Goal: Information Seeking & Learning: Learn about a topic

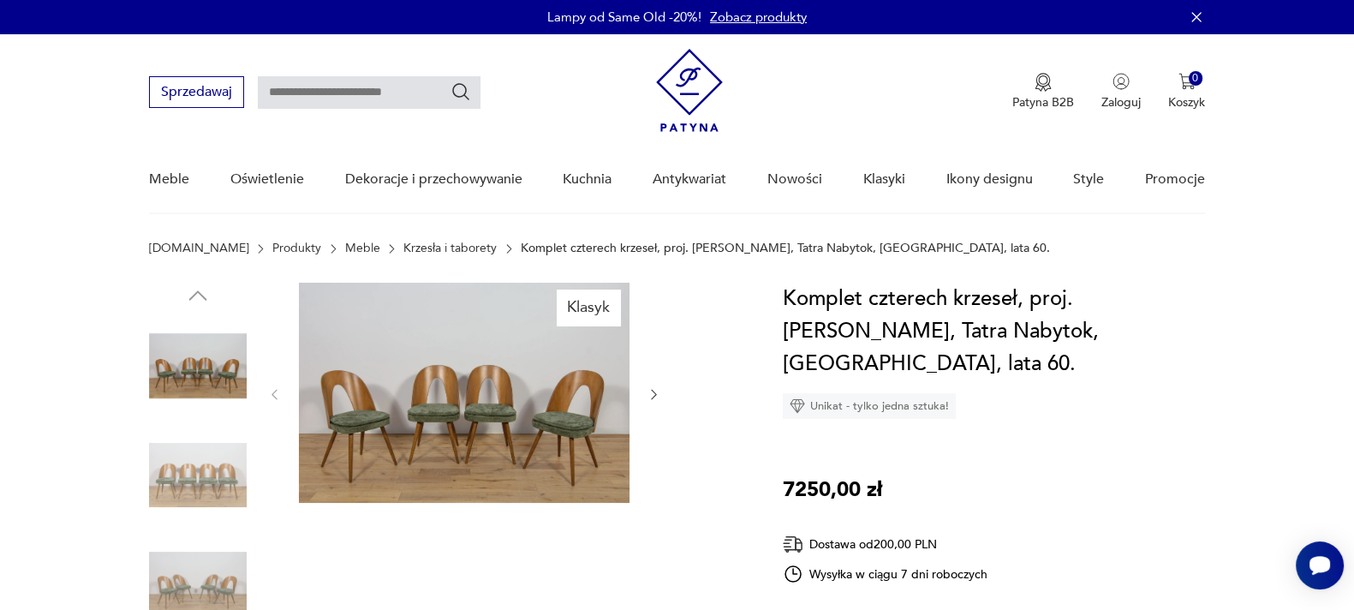
click at [487, 444] on img at bounding box center [464, 393] width 330 height 220
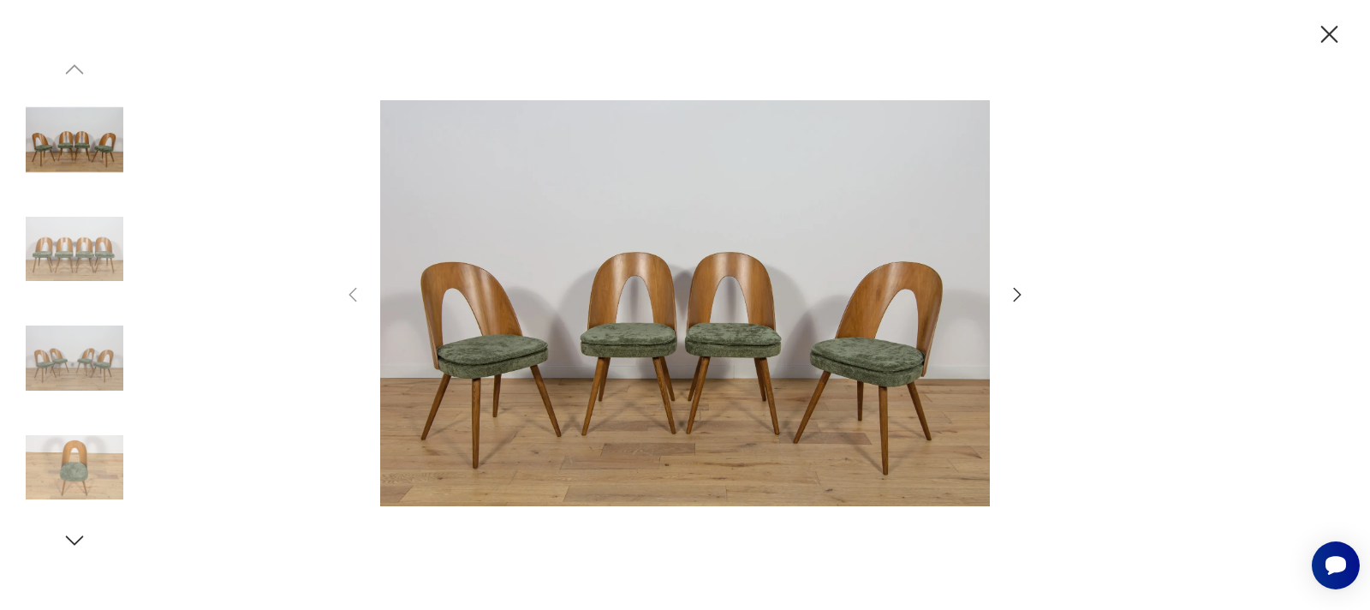
click at [1023, 293] on icon "button" at bounding box center [1017, 294] width 21 height 21
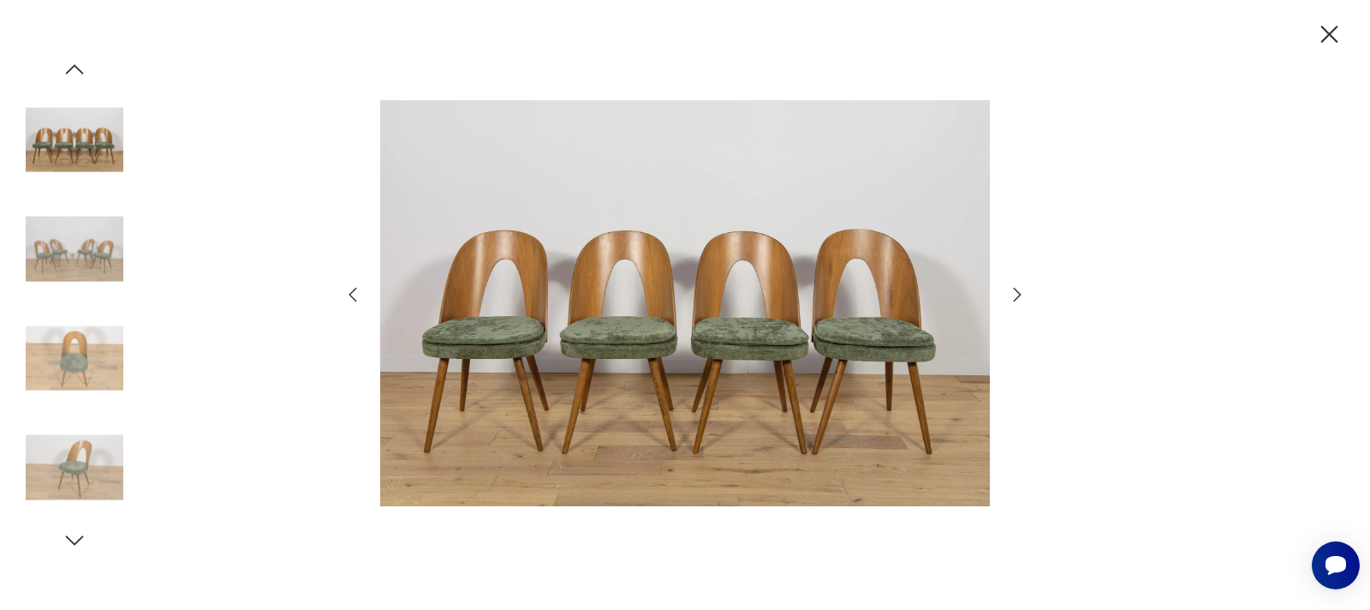
click at [1023, 293] on icon "button" at bounding box center [1017, 294] width 21 height 21
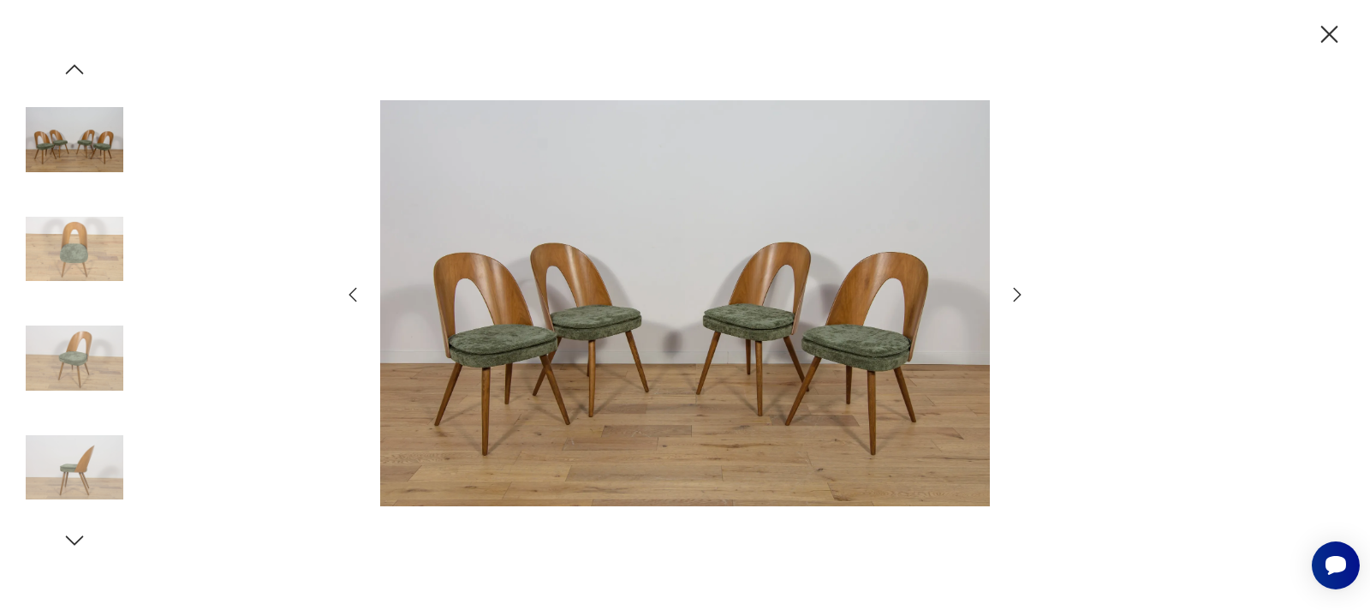
click at [1023, 293] on icon "button" at bounding box center [1017, 294] width 21 height 21
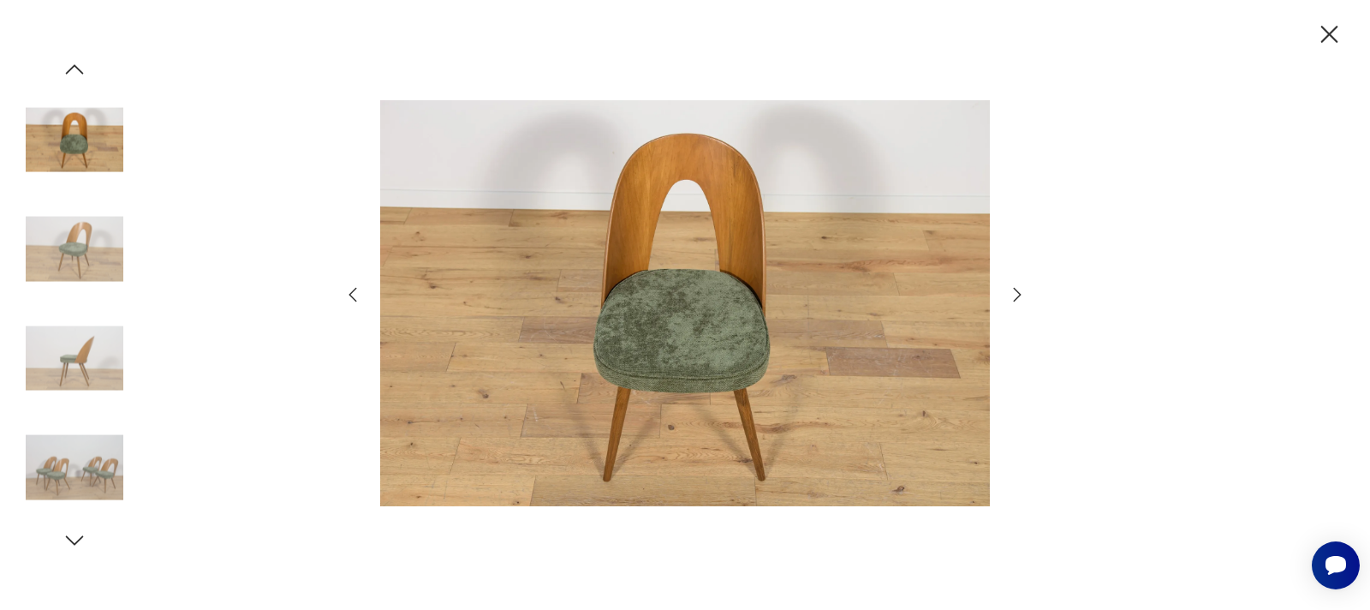
click at [1023, 293] on icon "button" at bounding box center [1017, 294] width 21 height 21
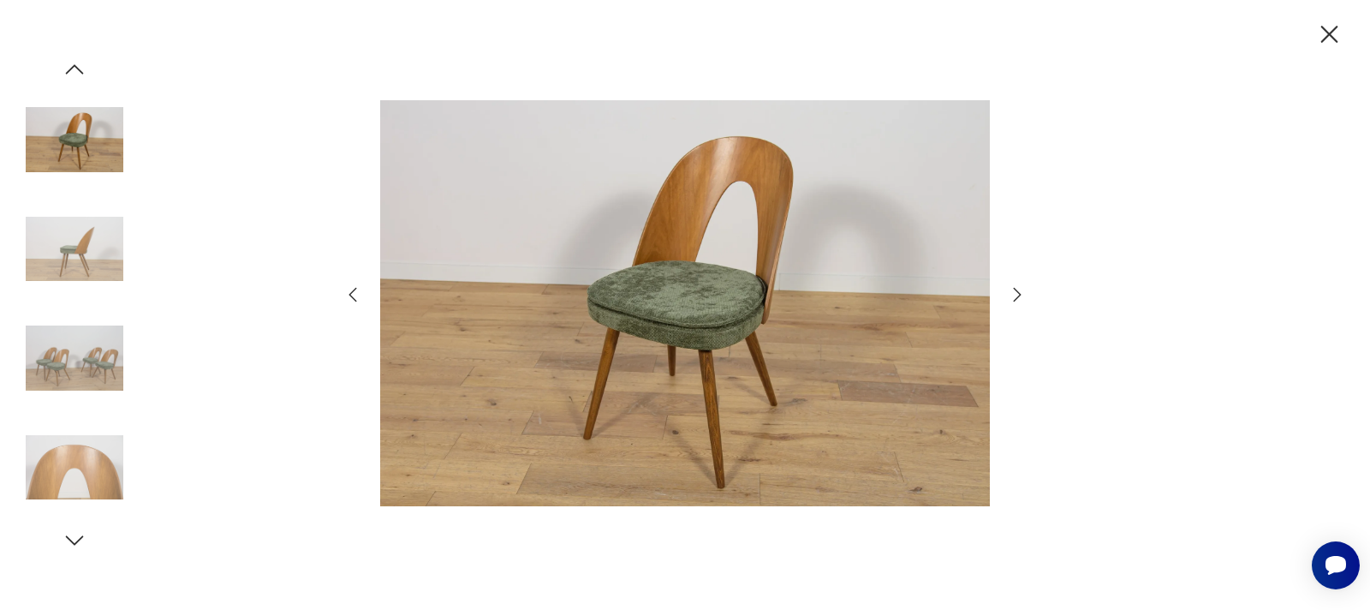
click at [1023, 293] on icon "button" at bounding box center [1017, 294] width 21 height 21
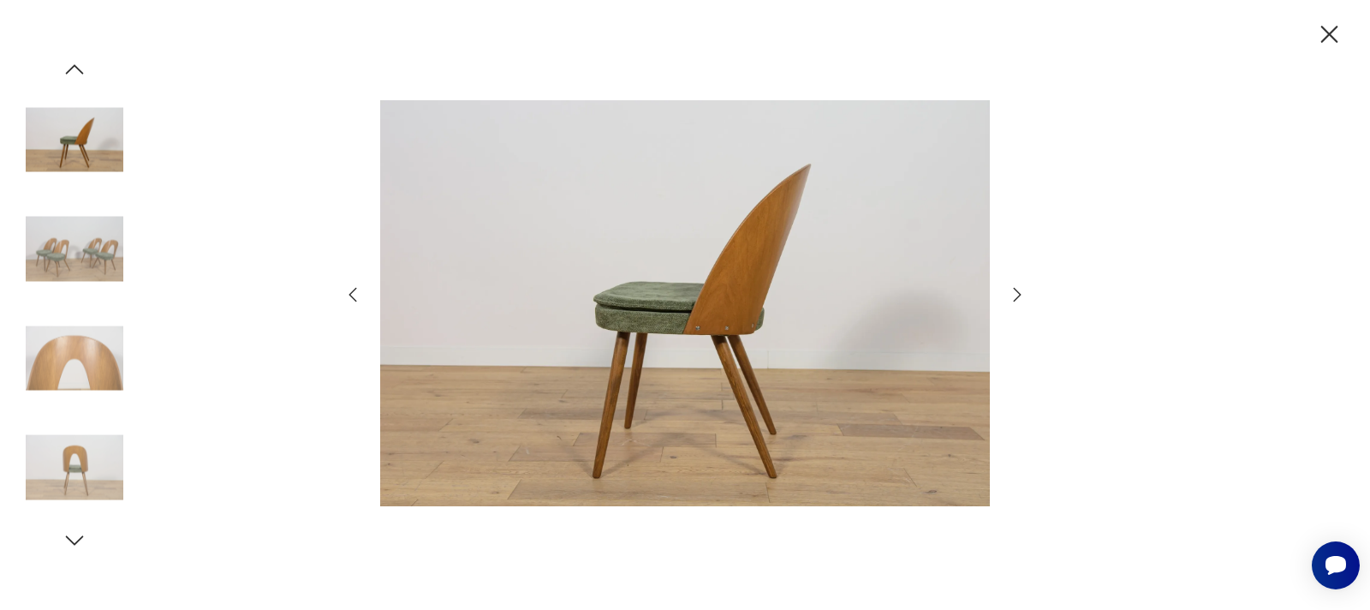
click at [1023, 293] on icon "button" at bounding box center [1017, 294] width 21 height 21
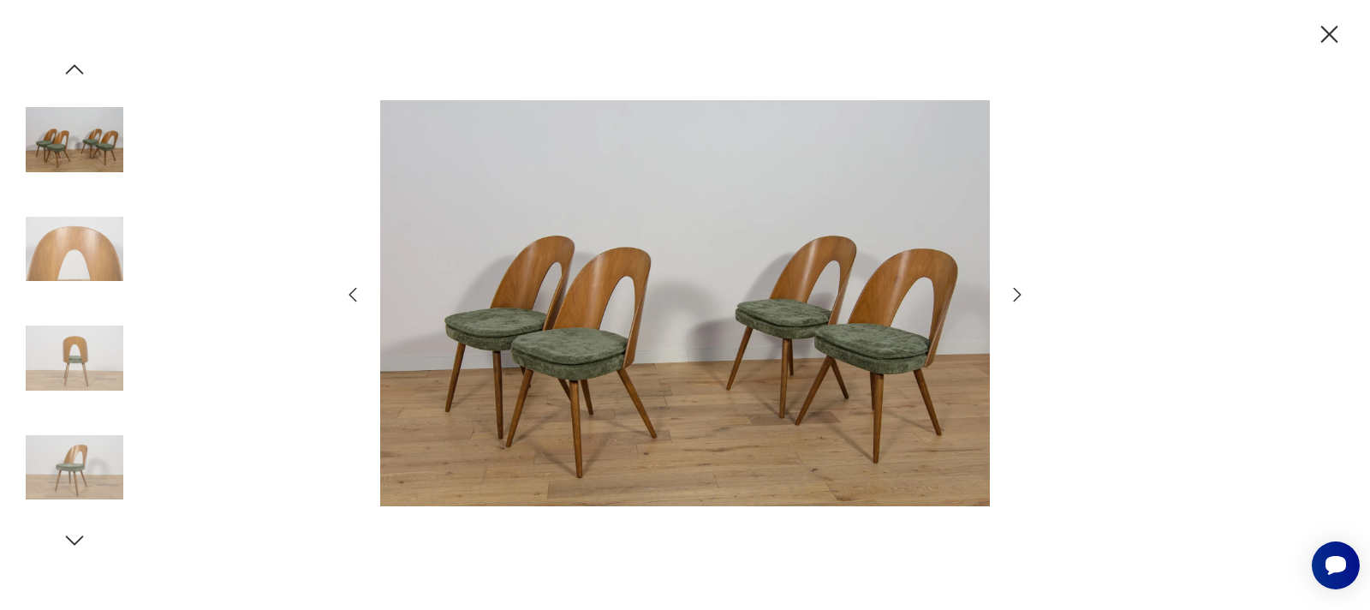
click at [1332, 28] on icon "button" at bounding box center [1329, 35] width 30 height 30
